Goal: Check status: Check status

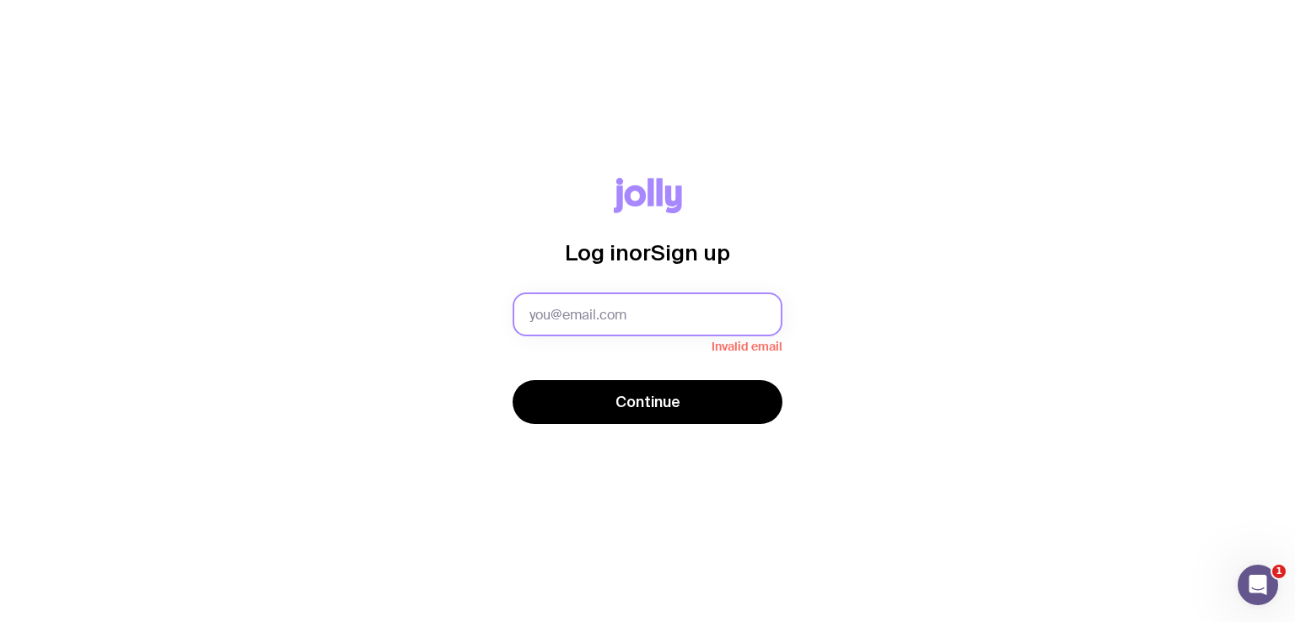
click at [566, 301] on input "text" at bounding box center [647, 314] width 270 height 44
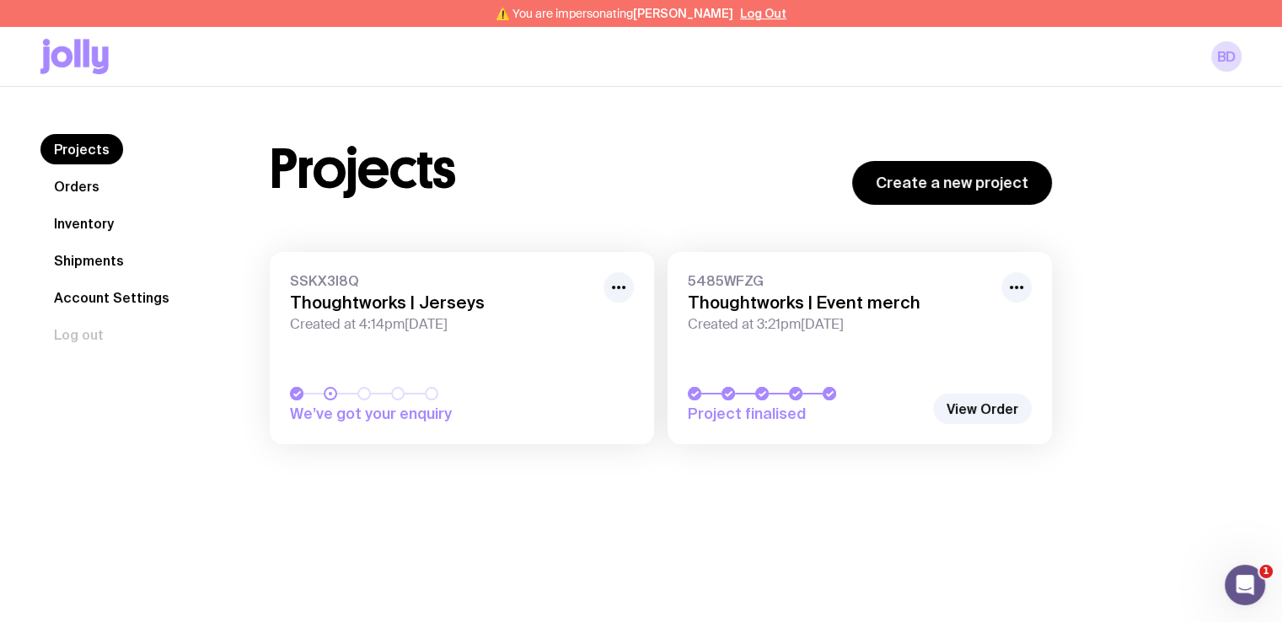
click at [71, 264] on link "Shipments" at bounding box center [88, 260] width 97 height 30
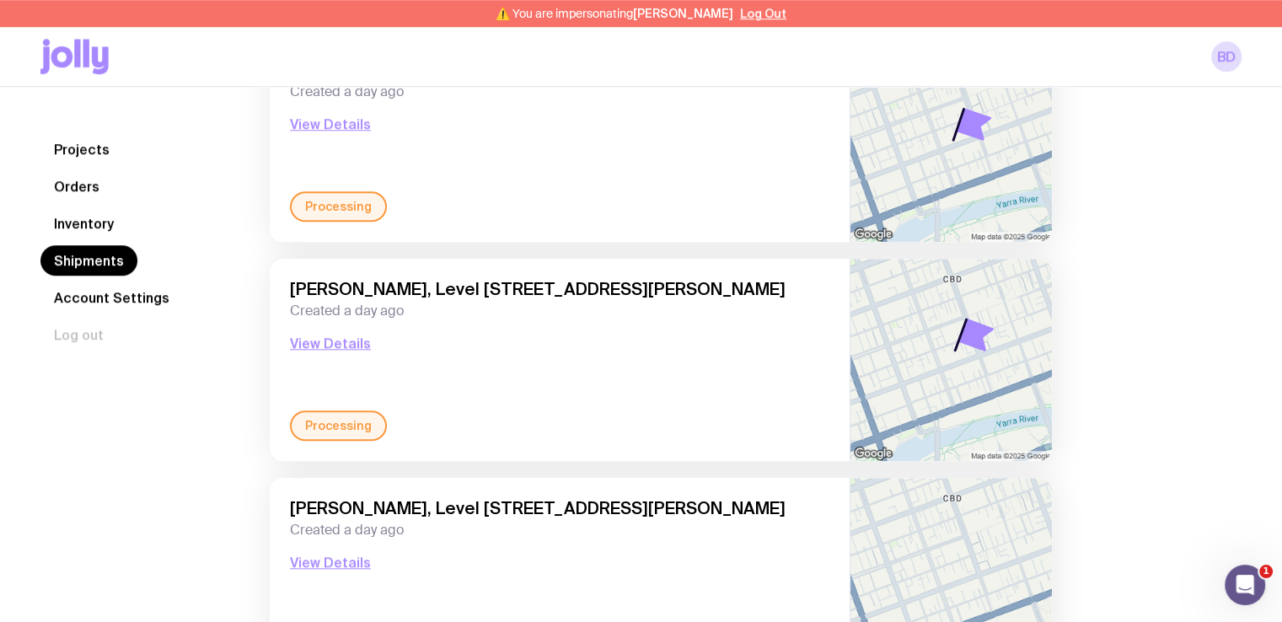
scroll to position [1413, 0]
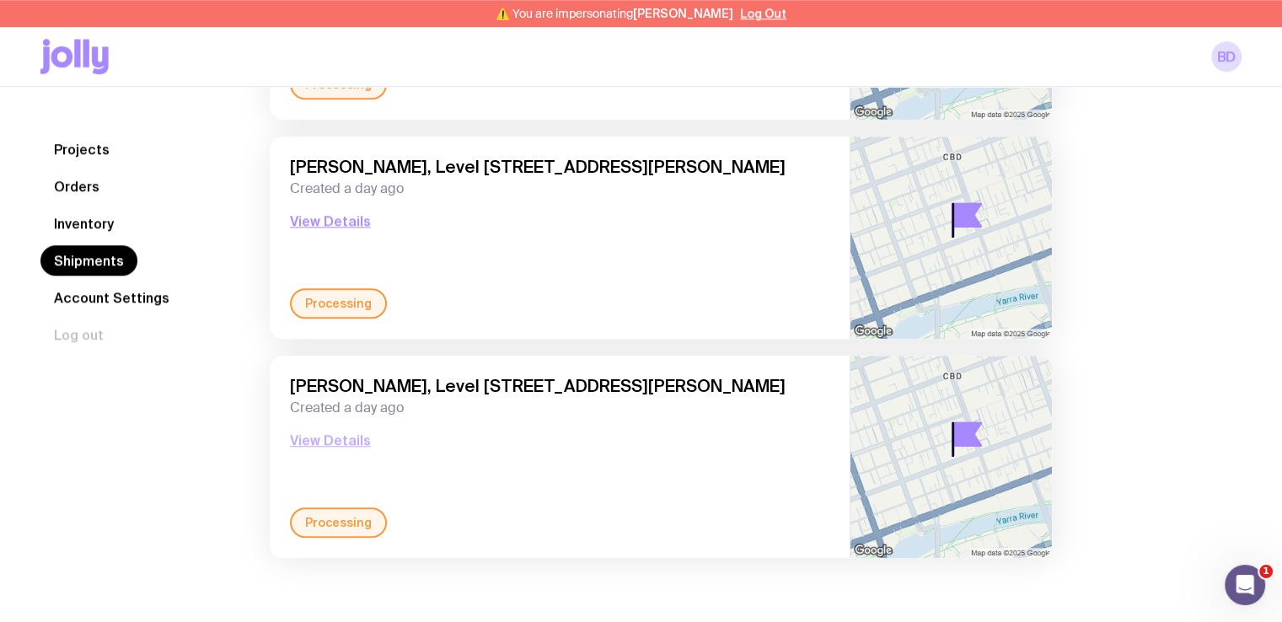
click at [339, 438] on button "View Details" at bounding box center [330, 440] width 81 height 20
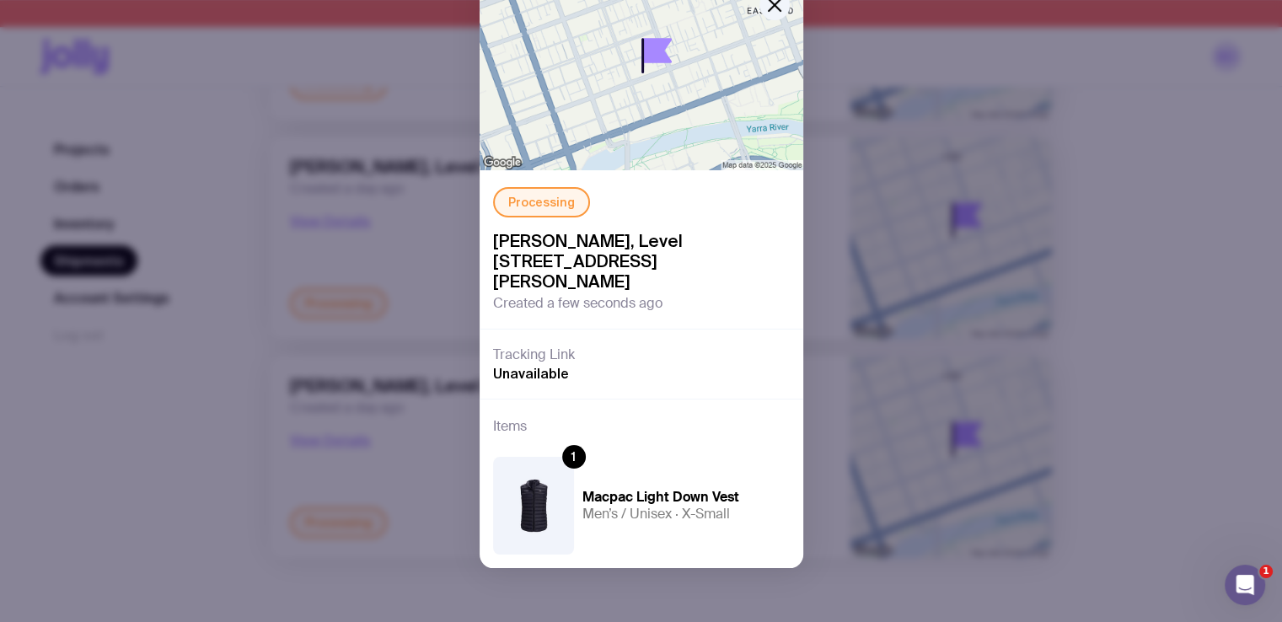
scroll to position [0, 0]
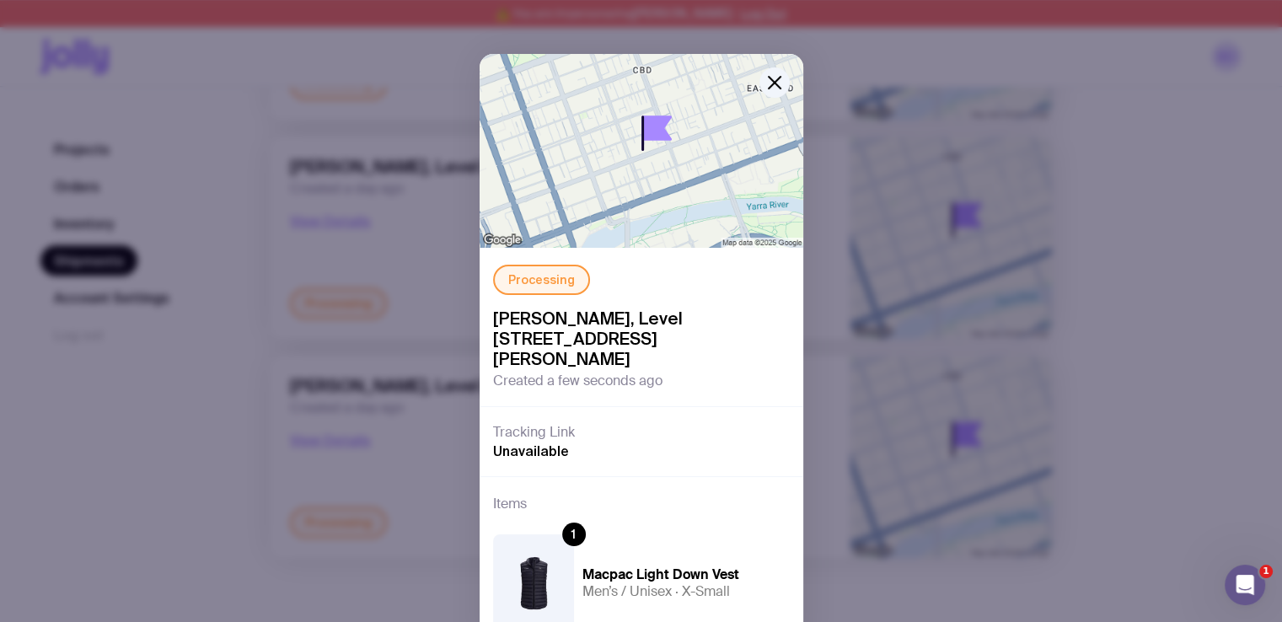
click at [1167, 195] on div "Processing [PERSON_NAME], [STREET_ADDRESS][PERSON_NAME] Created a few seconds a…" at bounding box center [641, 311] width 1282 height 622
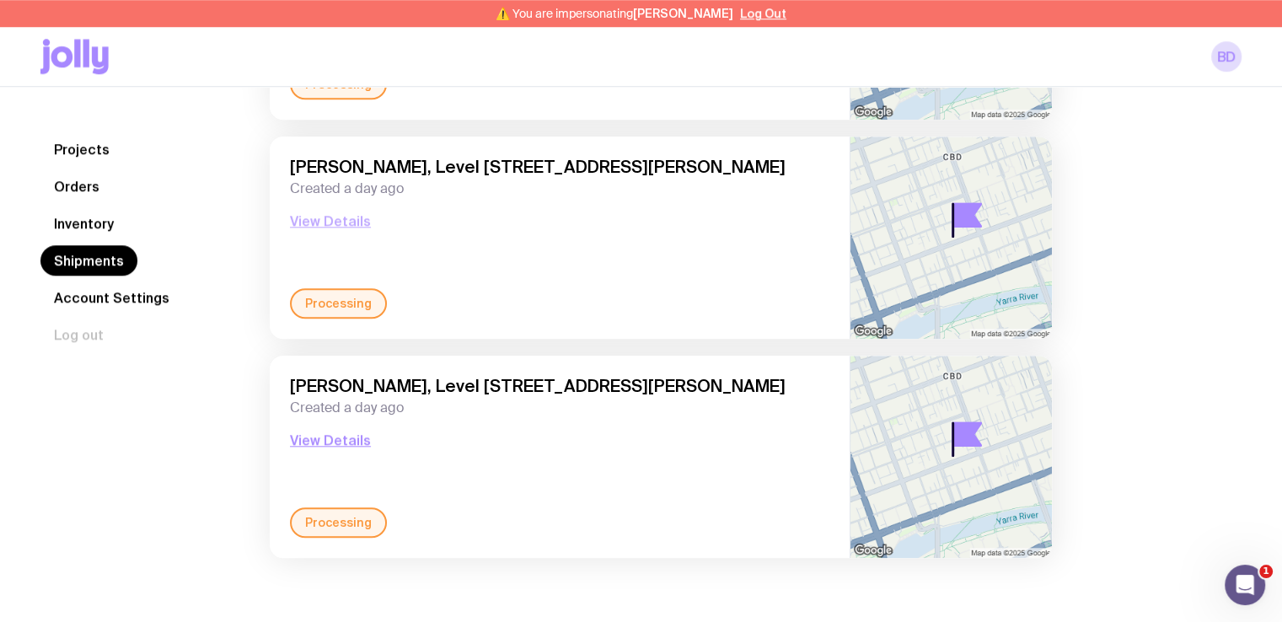
click at [341, 224] on button "View Details" at bounding box center [330, 221] width 81 height 20
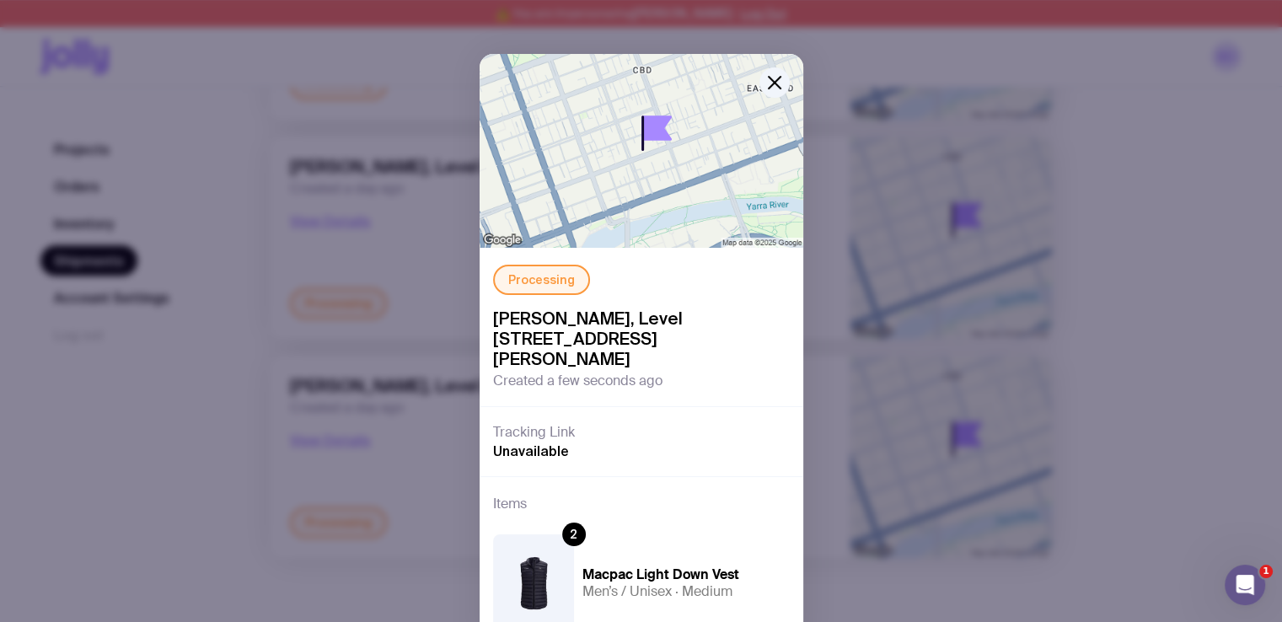
click at [1123, 204] on div "Processing [PERSON_NAME], [STREET_ADDRESS][PERSON_NAME] Created a few seconds a…" at bounding box center [641, 311] width 1282 height 622
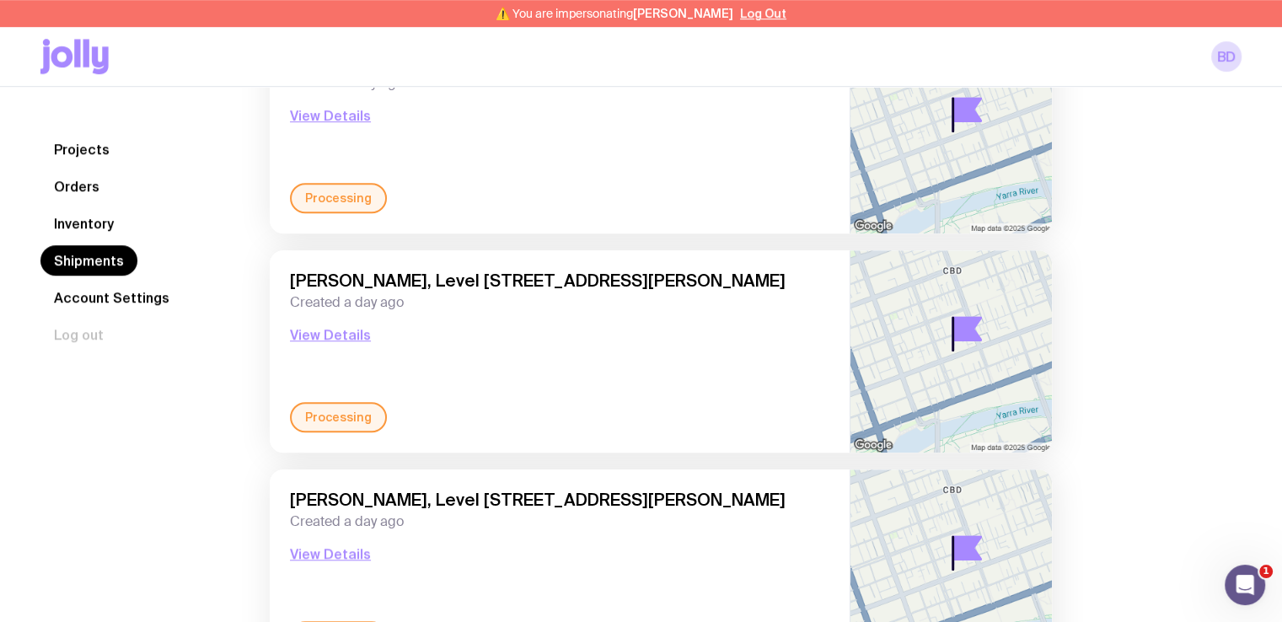
scroll to position [1078, 0]
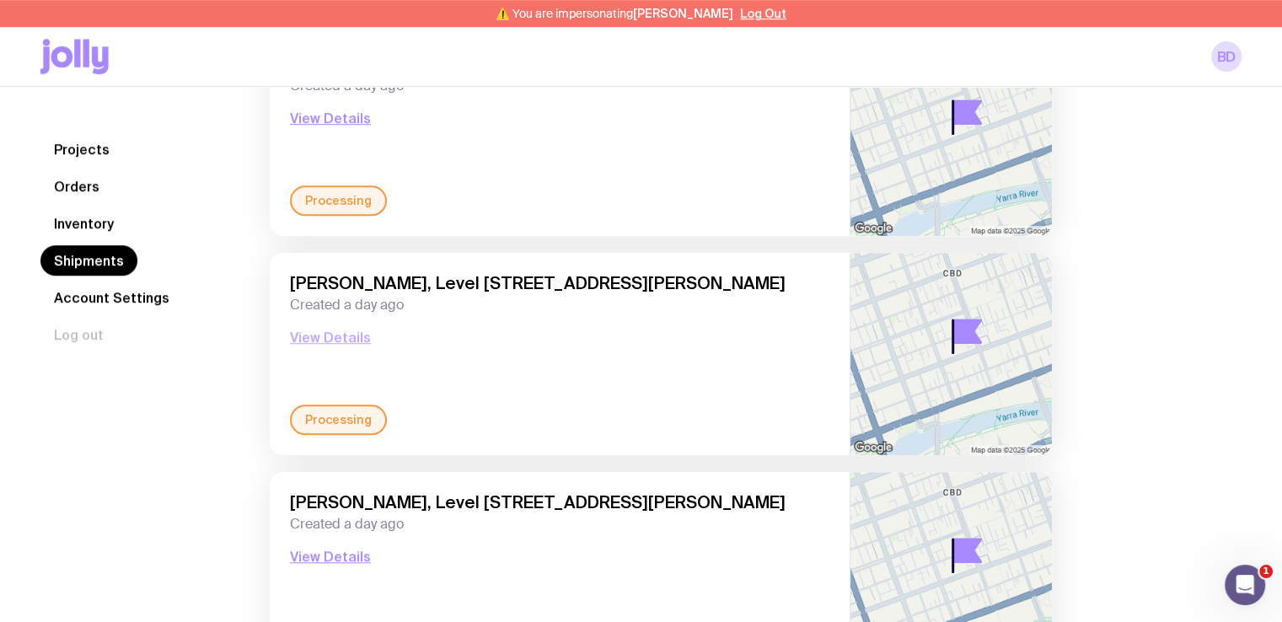
click at [324, 336] on button "View Details" at bounding box center [330, 337] width 81 height 20
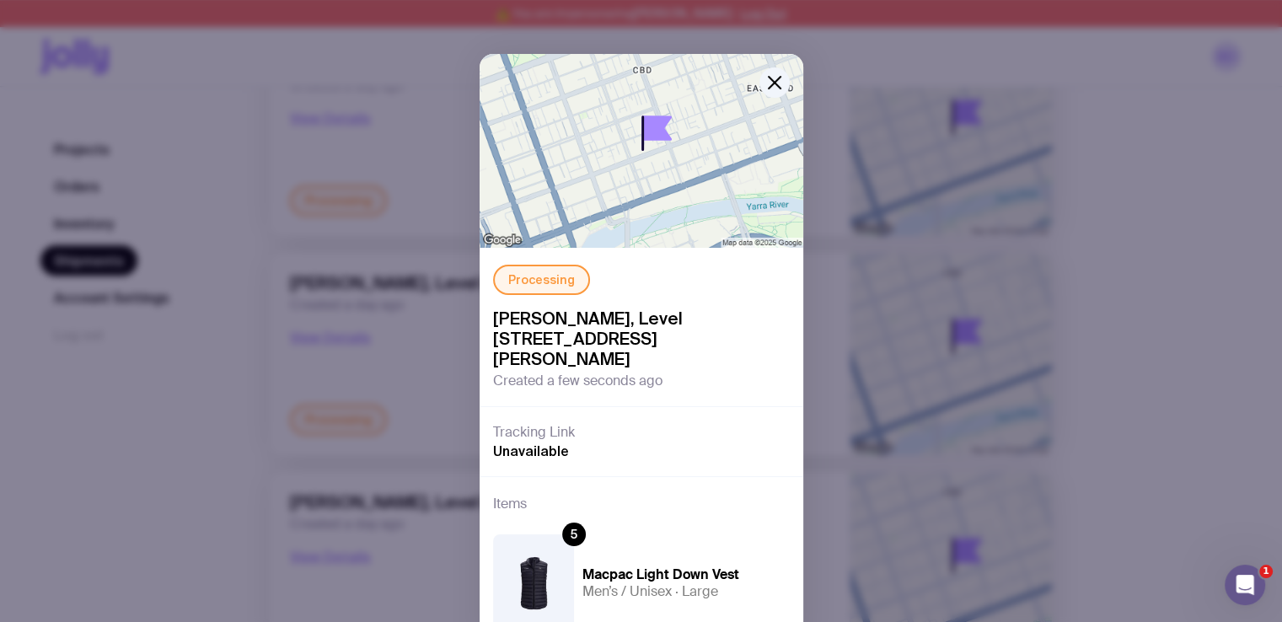
click at [1077, 287] on div "Processing [PERSON_NAME], [STREET_ADDRESS][PERSON_NAME] Created a few seconds a…" at bounding box center [641, 311] width 1282 height 622
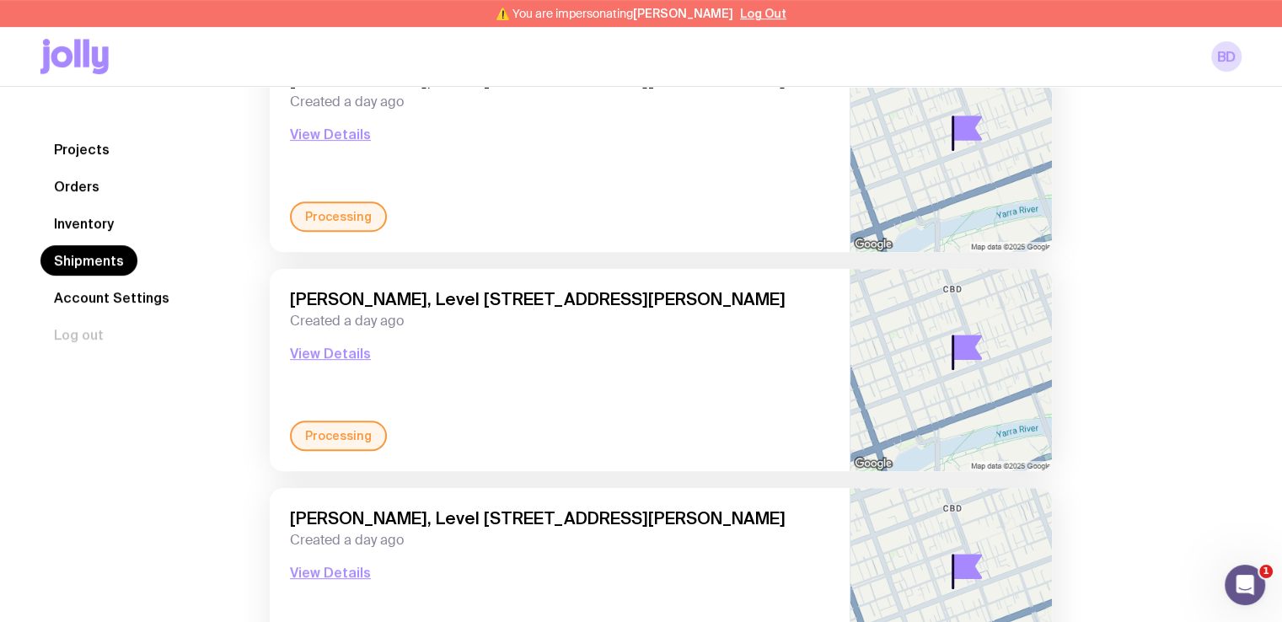
scroll to position [601, 0]
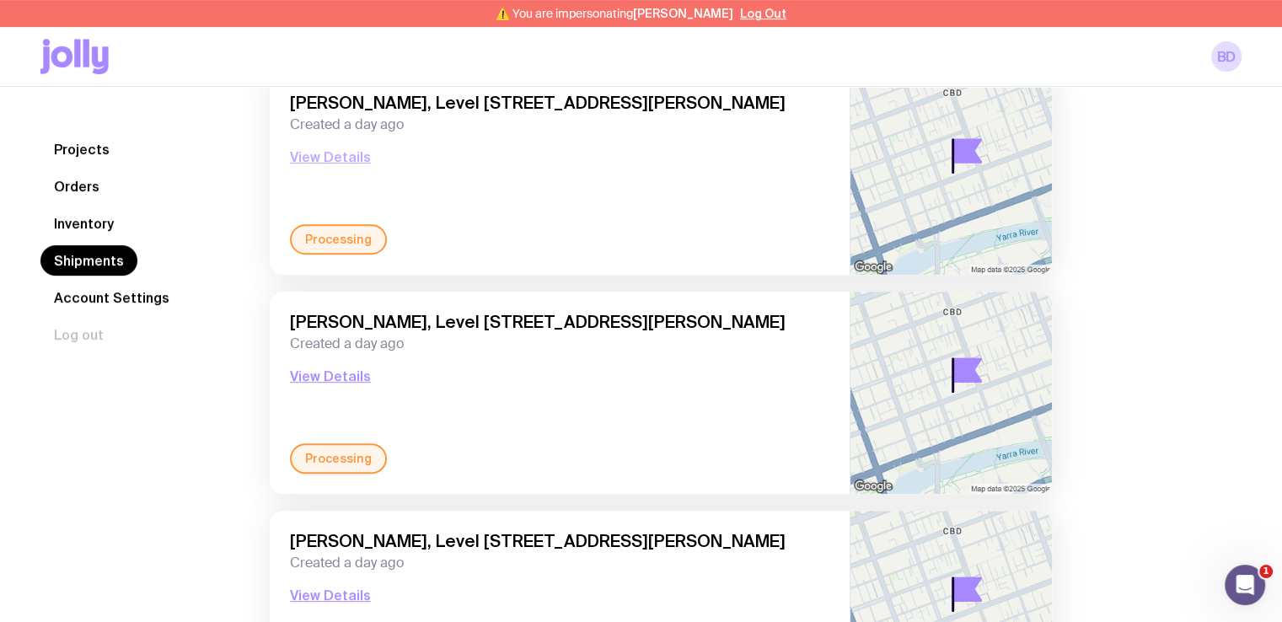
click at [337, 154] on button "View Details" at bounding box center [330, 157] width 81 height 20
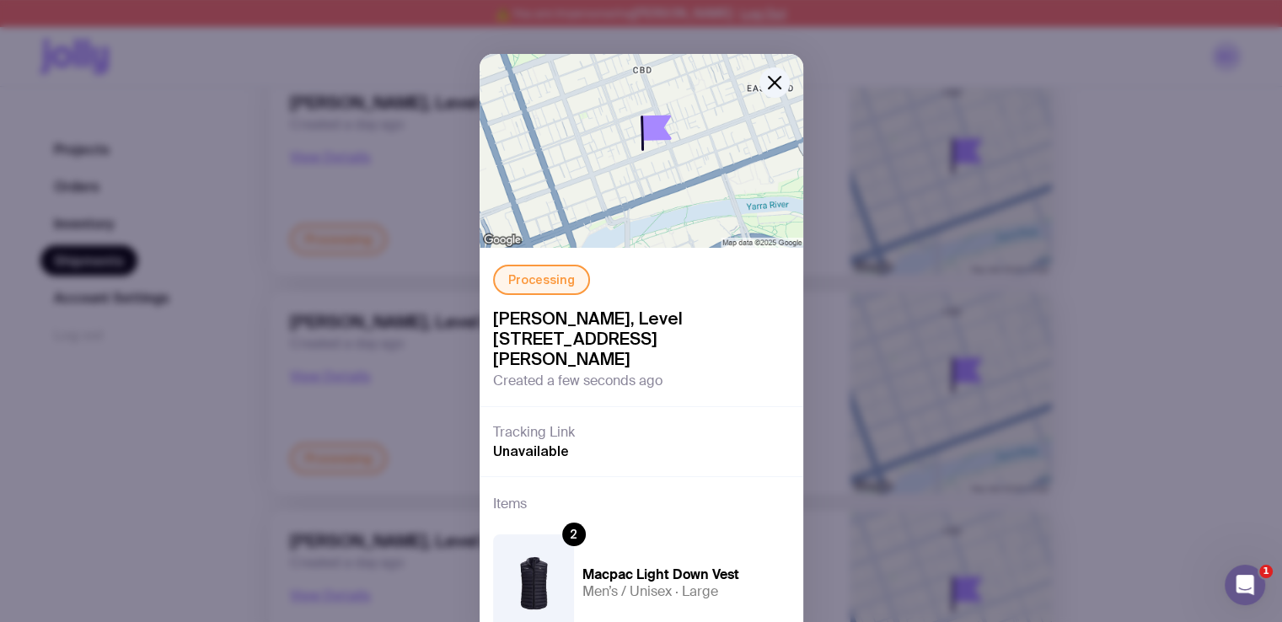
click at [1042, 368] on div "Processing [PERSON_NAME], [STREET_ADDRESS][PERSON_NAME] Created a few seconds a…" at bounding box center [641, 311] width 1282 height 622
